Goal: Obtain resource: Obtain resource

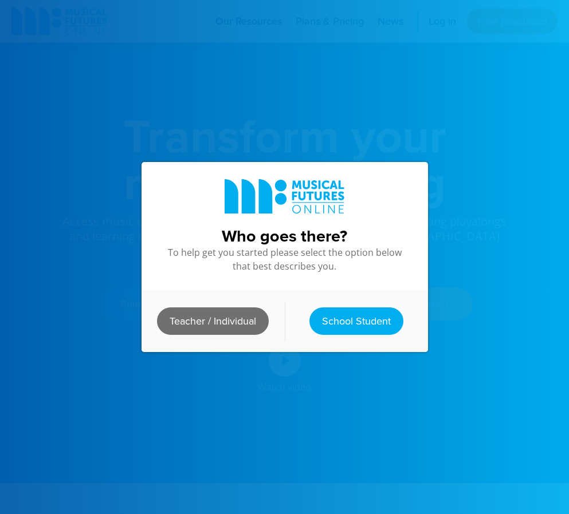
click at [217, 317] on link "Teacher / Individual" at bounding box center [213, 321] width 112 height 27
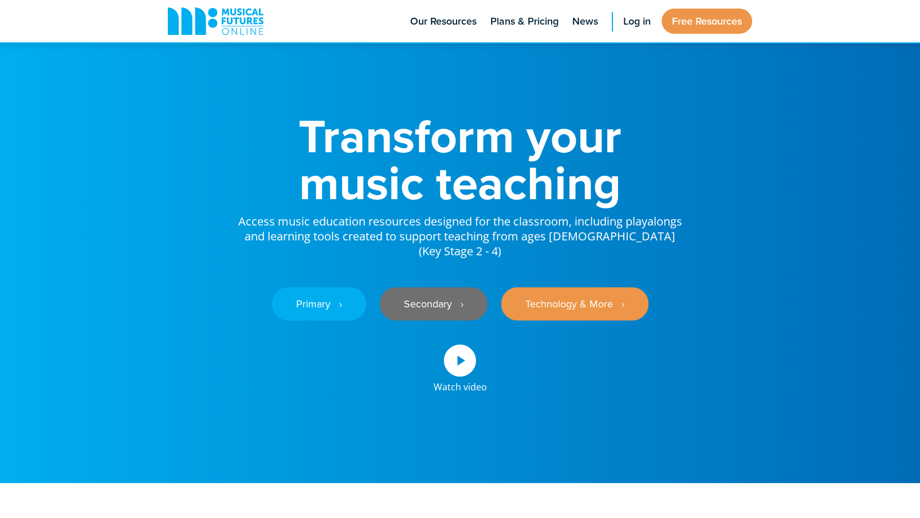
click at [434, 288] on link "Secondary ‎‏‏‎ ‎ ›" at bounding box center [434, 304] width 108 height 33
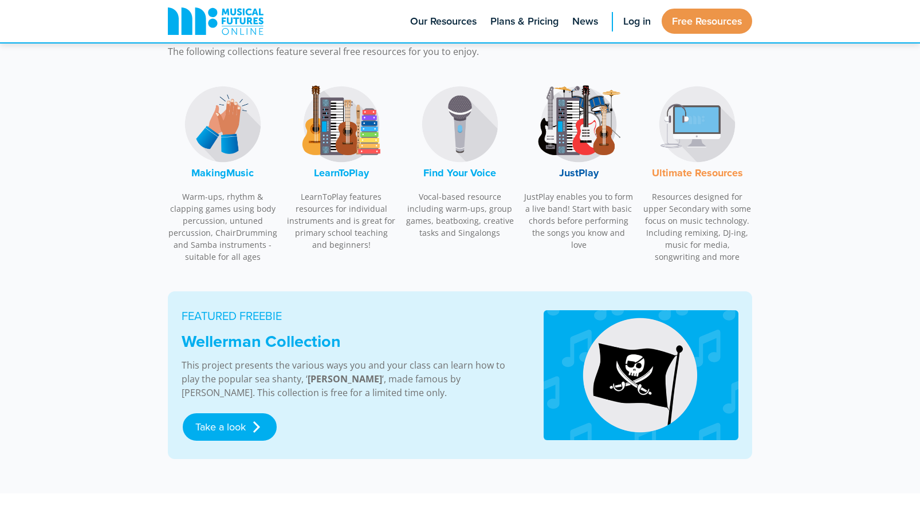
scroll to position [397, 0]
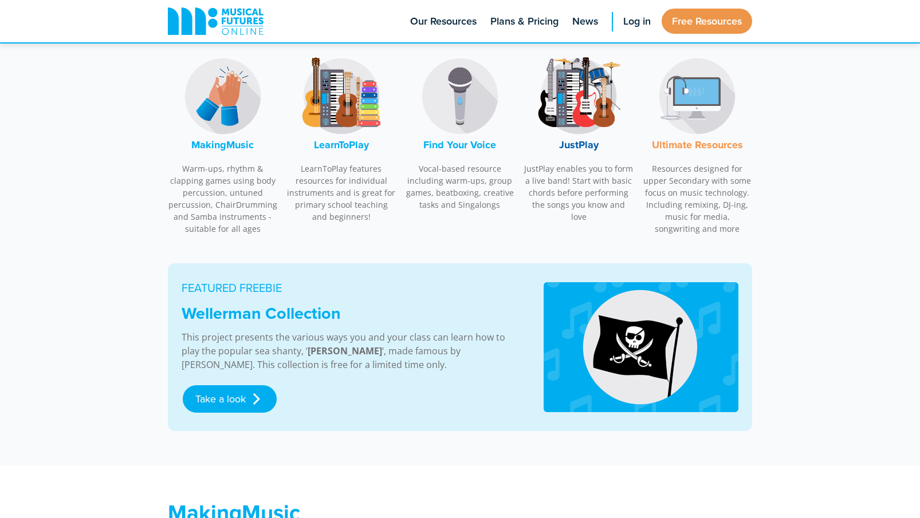
click at [365, 129] on img at bounding box center [341, 96] width 86 height 86
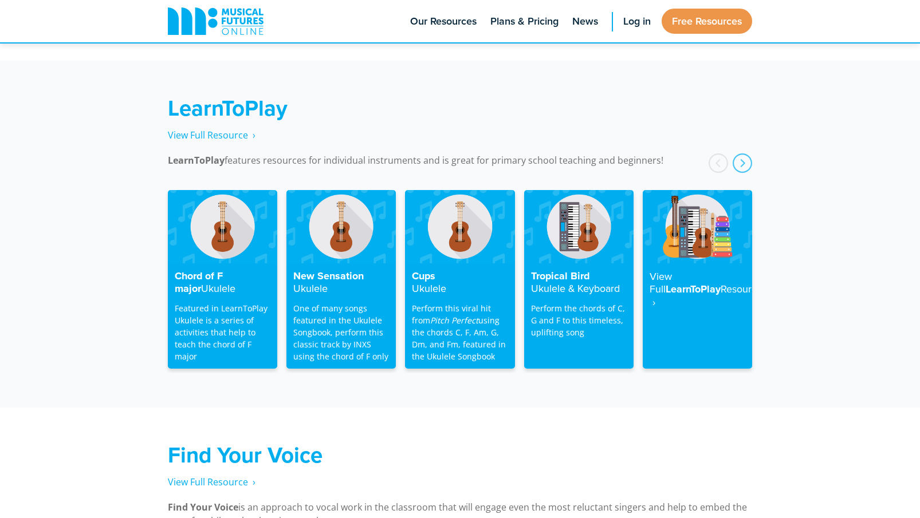
scroll to position [1843, 0]
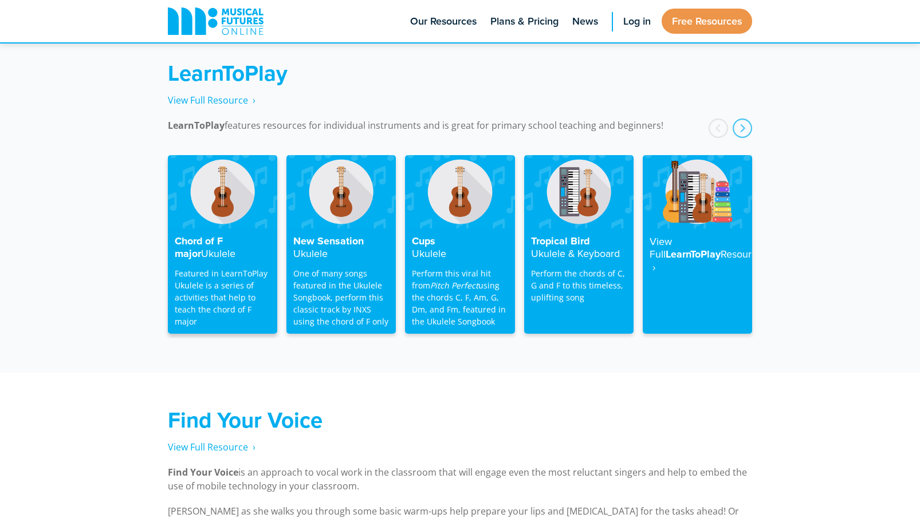
click at [238, 212] on img at bounding box center [222, 191] width 109 height 73
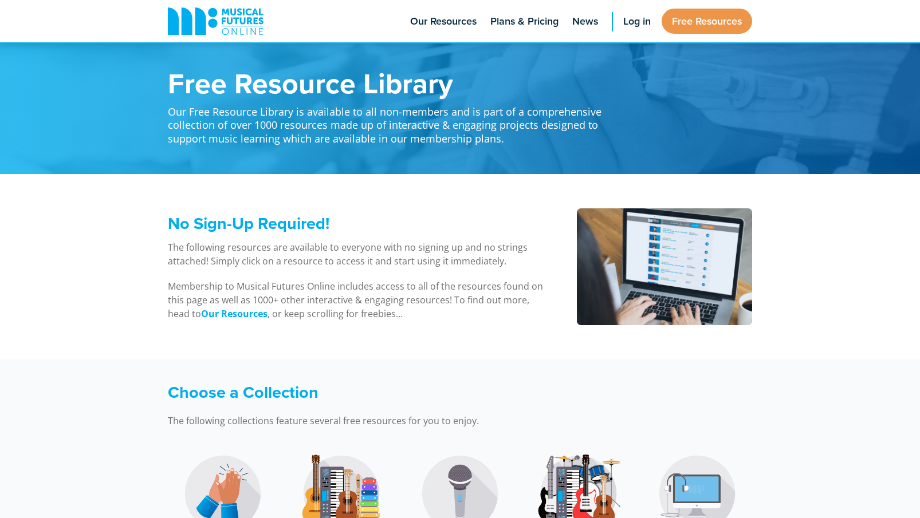
scroll to position [1843, 0]
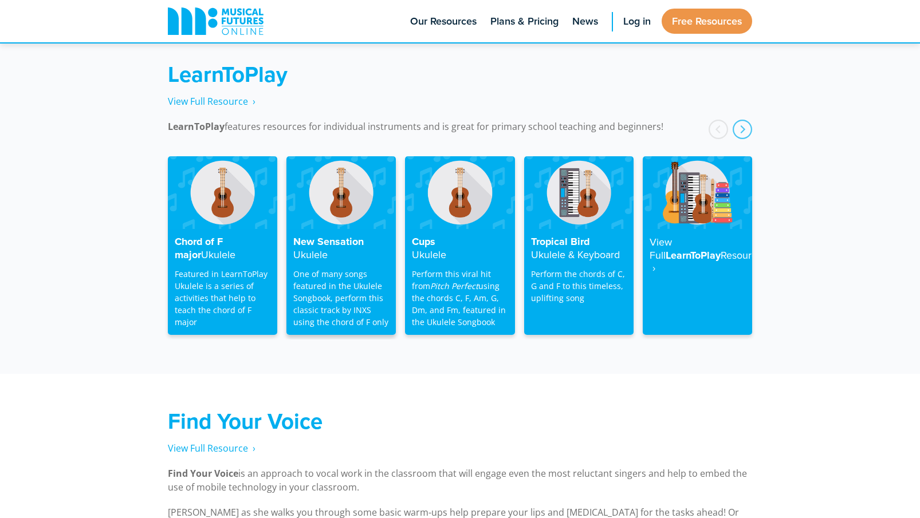
click at [352, 203] on img at bounding box center [340, 192] width 109 height 73
